Goal: Task Accomplishment & Management: Manage account settings

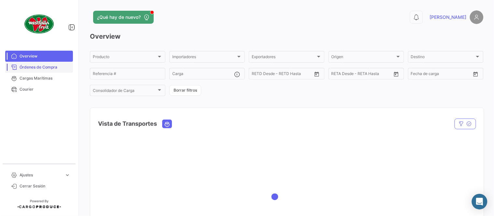
click at [59, 66] on span "Órdenes de Compra" at bounding box center [45, 67] width 51 height 6
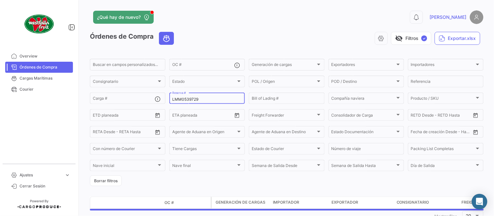
click at [192, 101] on input "LMM0539729" at bounding box center [207, 99] width 70 height 5
paste input "93711892"
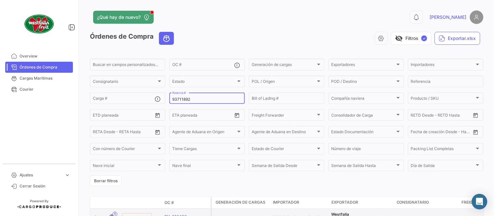
type input "93711892"
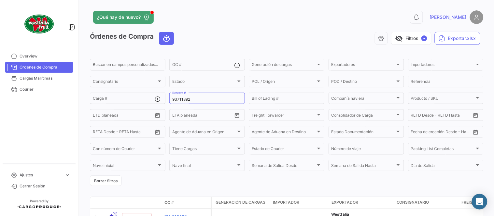
click at [206, 32] on div "visibility_off Filtros ✓ Exportar.xlsx" at bounding box center [331, 38] width 304 height 13
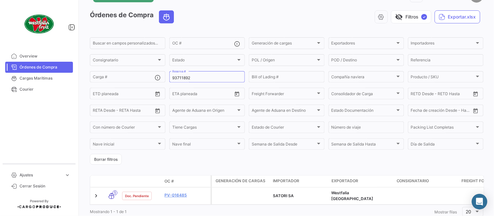
scroll to position [42, 0]
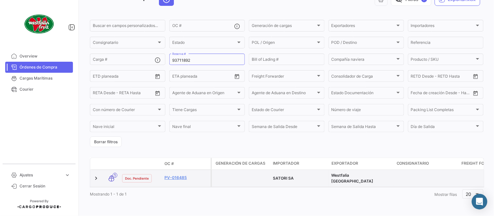
click at [173, 177] on div "PV-016485" at bounding box center [186, 178] width 44 height 7
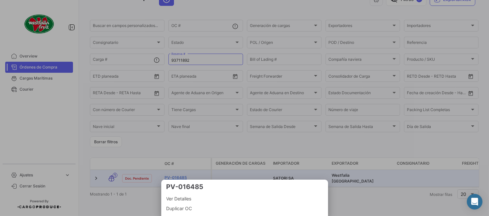
click at [172, 174] on div at bounding box center [244, 108] width 489 height 216
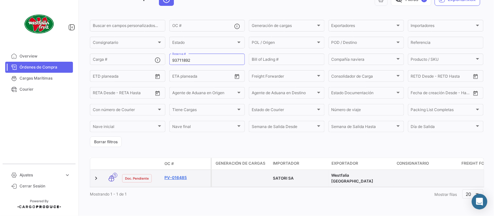
click at [169, 175] on link "PV-016485" at bounding box center [186, 178] width 44 height 6
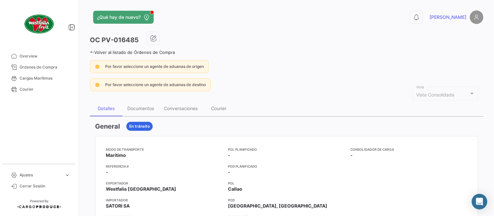
click at [145, 73] on app-po-view-alerts "Por favor seleccione un agente de aduanas de origen Por favor seleccione un age…" at bounding box center [286, 75] width 393 height 31
click at [140, 107] on div "Documentos" at bounding box center [140, 109] width 27 height 6
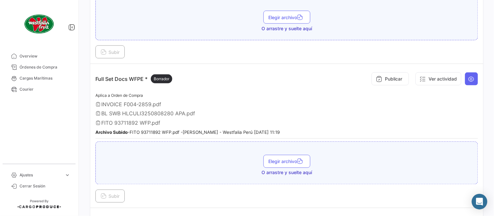
scroll to position [217, 0]
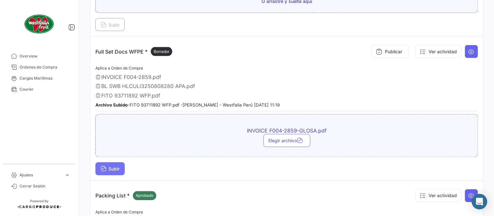
click at [111, 163] on button "Subir" at bounding box center [109, 169] width 29 height 13
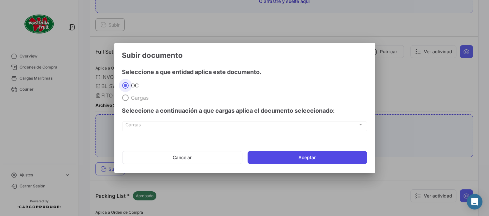
click at [310, 158] on button "Aceptar" at bounding box center [306, 157] width 119 height 13
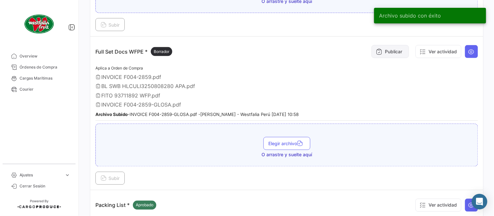
click at [381, 49] on button "Publicar" at bounding box center [389, 51] width 37 height 13
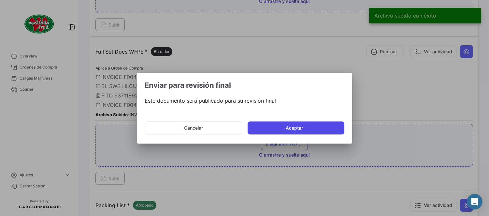
click at [292, 131] on button "Aceptar" at bounding box center [295, 128] width 97 height 13
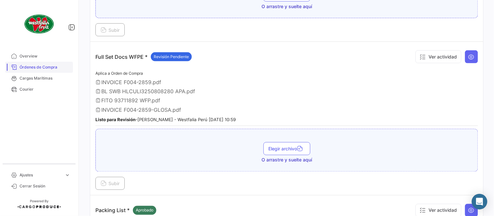
click at [59, 69] on span "Órdenes de Compra" at bounding box center [45, 67] width 51 height 6
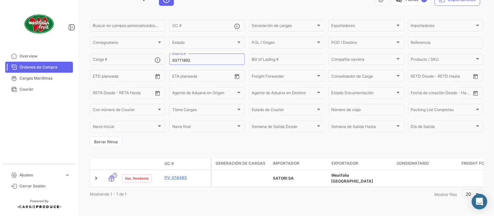
scroll to position [42, 0]
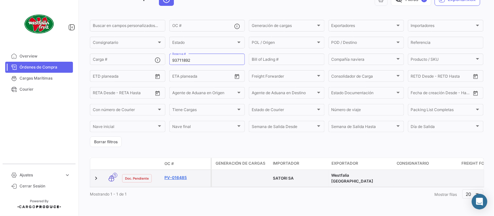
click at [174, 175] on link "PV-016485" at bounding box center [186, 178] width 44 height 6
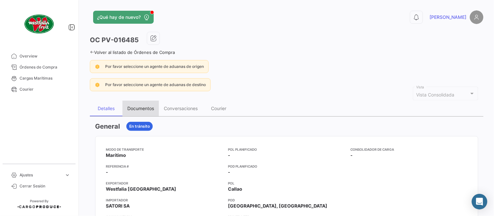
click at [143, 111] on div "Documentos" at bounding box center [140, 109] width 27 height 6
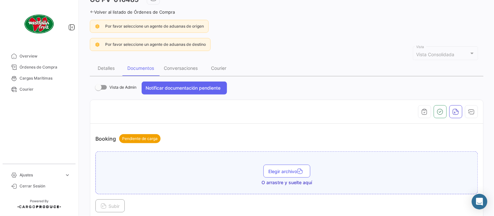
scroll to position [145, 0]
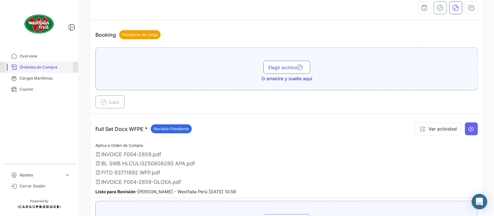
click at [31, 63] on link "Órdenes de Compra" at bounding box center [39, 67] width 68 height 11
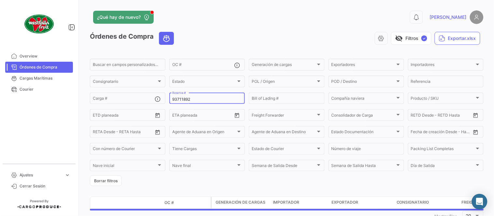
click at [186, 96] on div "93711892 Reserva #" at bounding box center [207, 98] width 70 height 13
click at [190, 98] on input "93711892" at bounding box center [207, 99] width 70 height 5
paste input "440650"
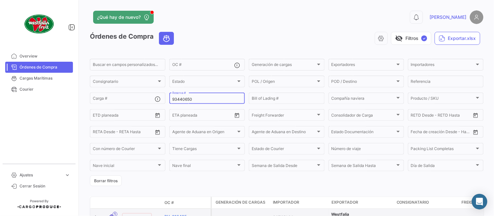
type input "93440650"
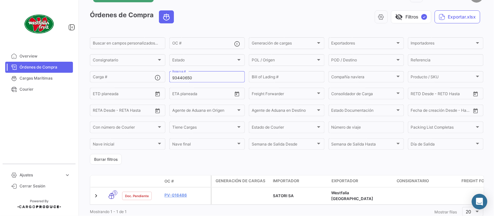
scroll to position [42, 0]
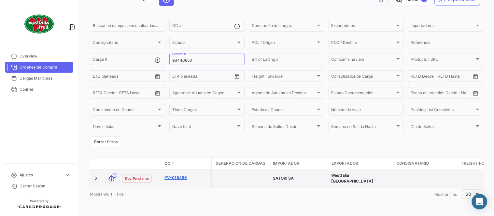
click at [177, 175] on link "PV-016486" at bounding box center [186, 178] width 44 height 6
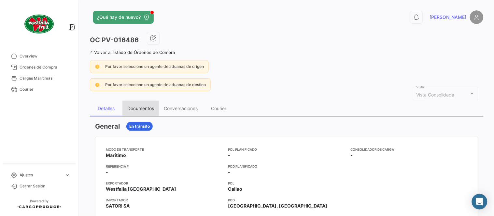
click at [148, 112] on div "Documentos" at bounding box center [140, 109] width 36 height 16
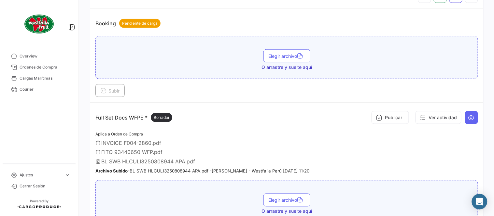
scroll to position [216, 0]
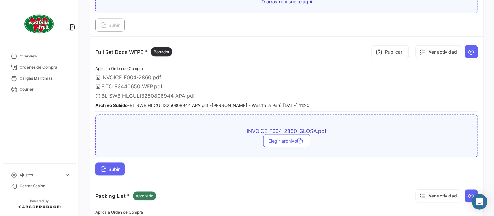
click at [117, 169] on span "Subir" at bounding box center [110, 170] width 19 height 6
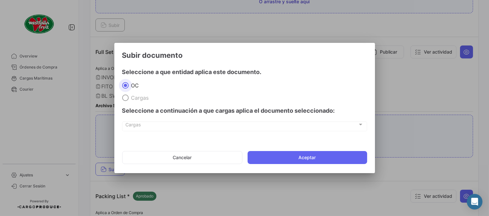
click at [297, 165] on mat-dialog-actions "Cancelar Aceptar" at bounding box center [244, 158] width 245 height 22
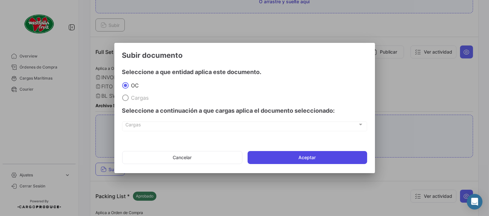
click at [298, 160] on button "Aceptar" at bounding box center [306, 157] width 119 height 13
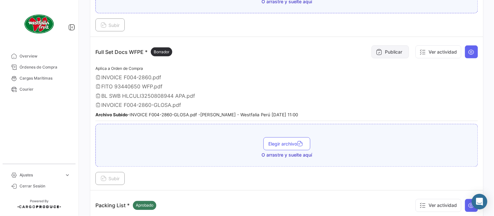
click at [392, 50] on button "Publicar" at bounding box center [389, 52] width 37 height 13
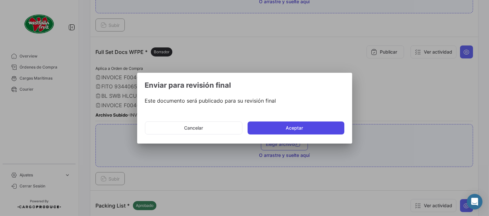
click at [321, 125] on button "Aceptar" at bounding box center [295, 128] width 97 height 13
